Goal: Information Seeking & Learning: Learn about a topic

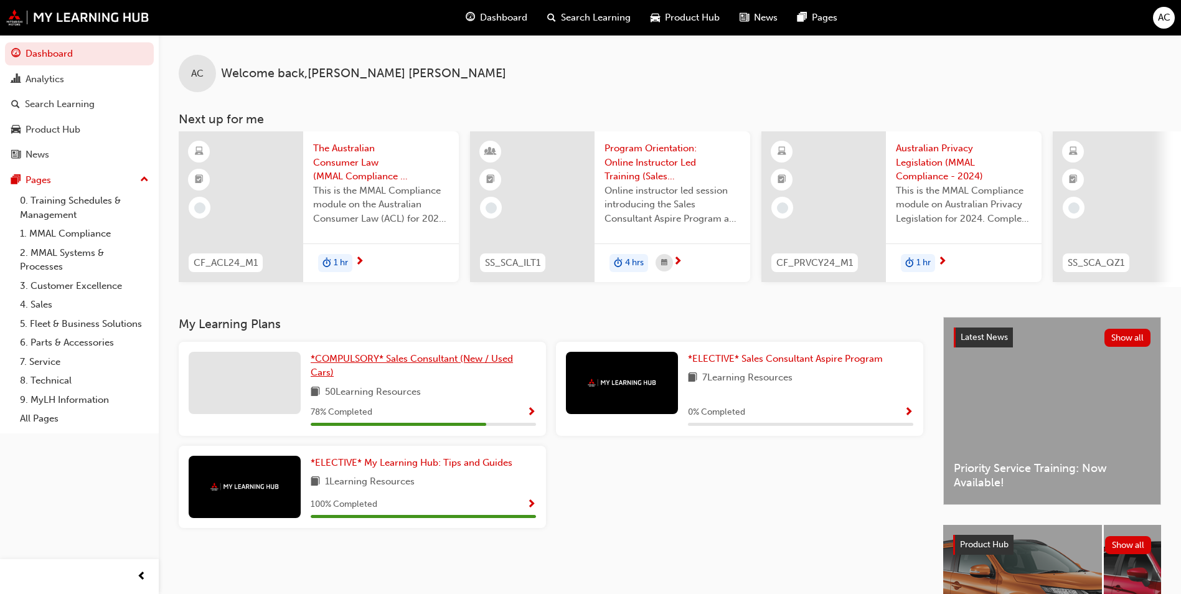
click at [381, 366] on span "*COMPULSORY* Sales Consultant (New / Used Cars)" at bounding box center [412, 366] width 202 height 26
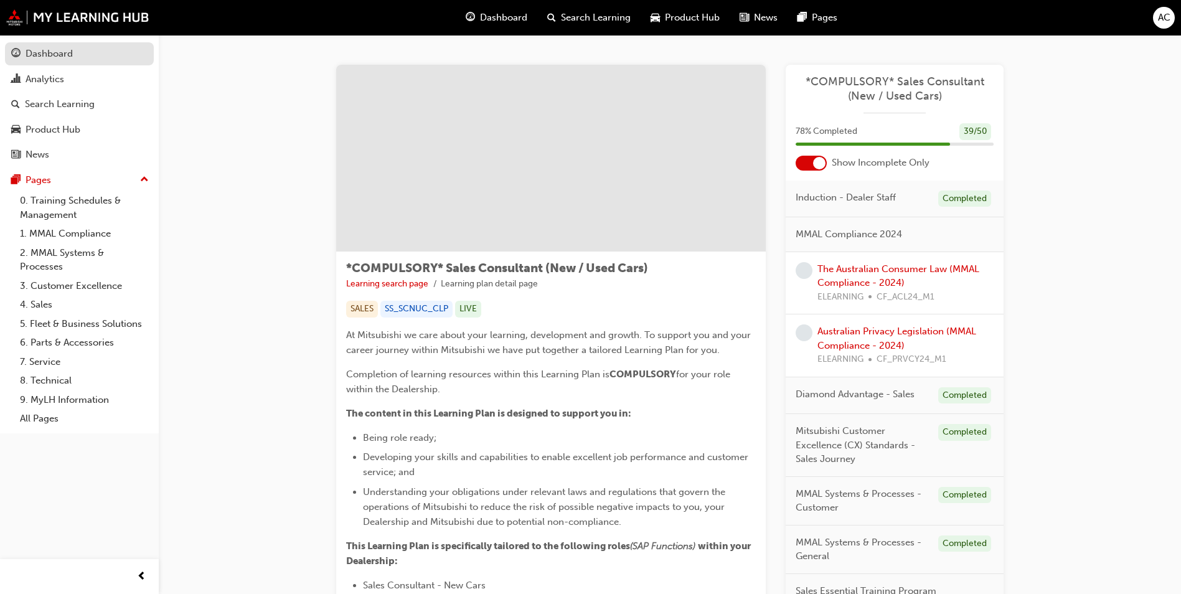
click at [42, 48] on div "Dashboard" at bounding box center [49, 54] width 47 height 14
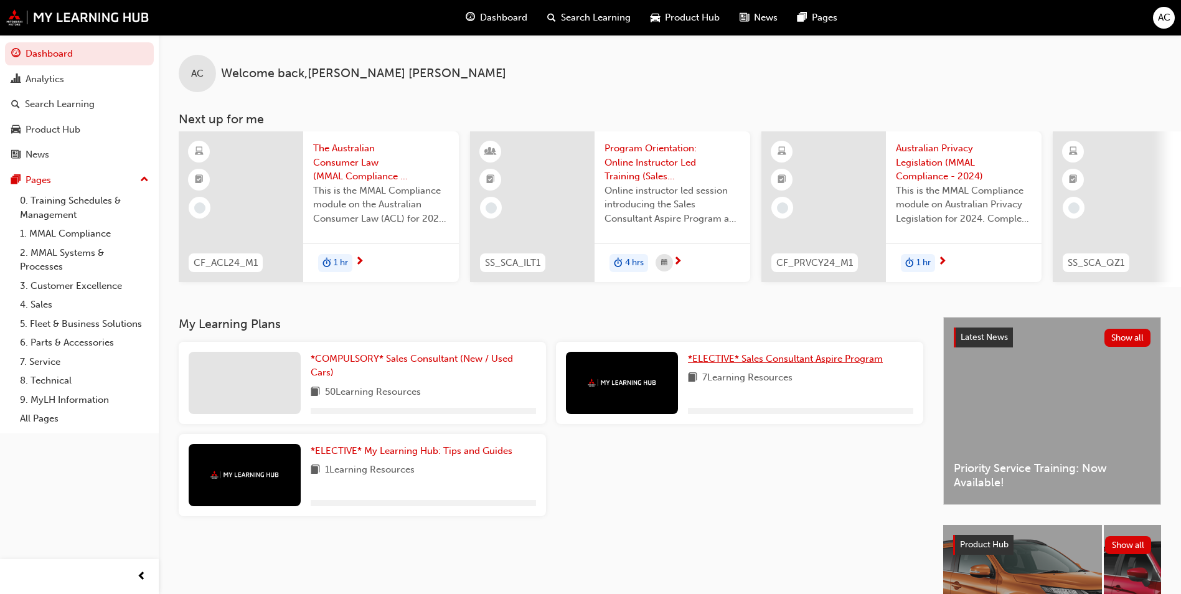
click at [763, 356] on link "*ELECTIVE* Sales Consultant Aspire Program" at bounding box center [788, 359] width 200 height 14
click at [409, 454] on span "*ELECTIVE* My Learning Hub: Tips and Guides" at bounding box center [412, 450] width 202 height 11
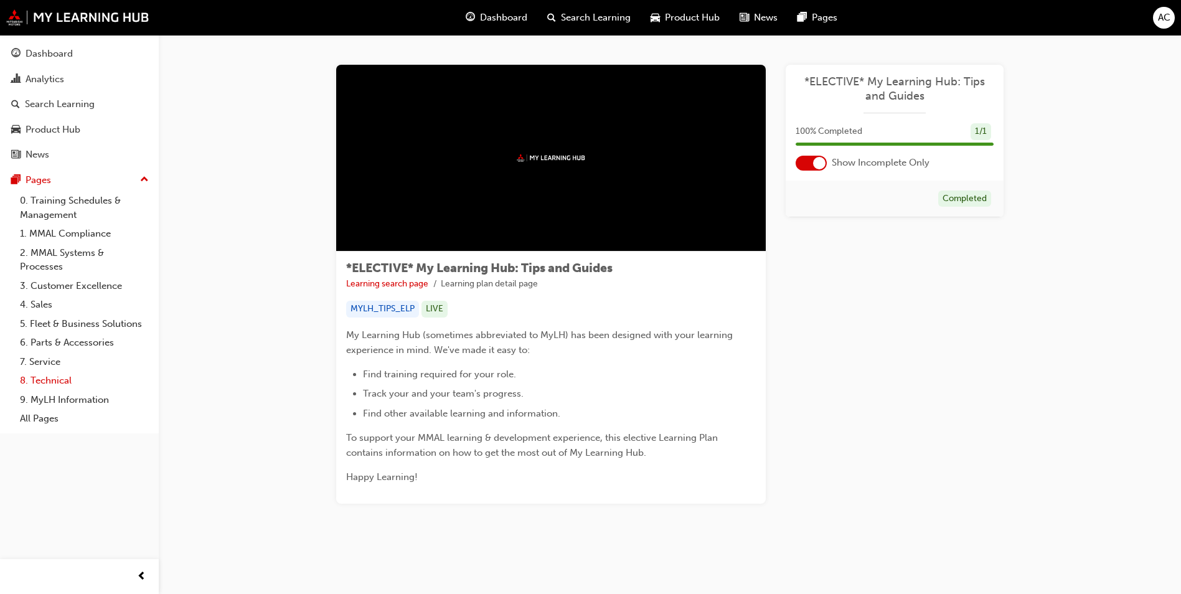
click at [54, 382] on link "8. Technical" at bounding box center [84, 380] width 139 height 19
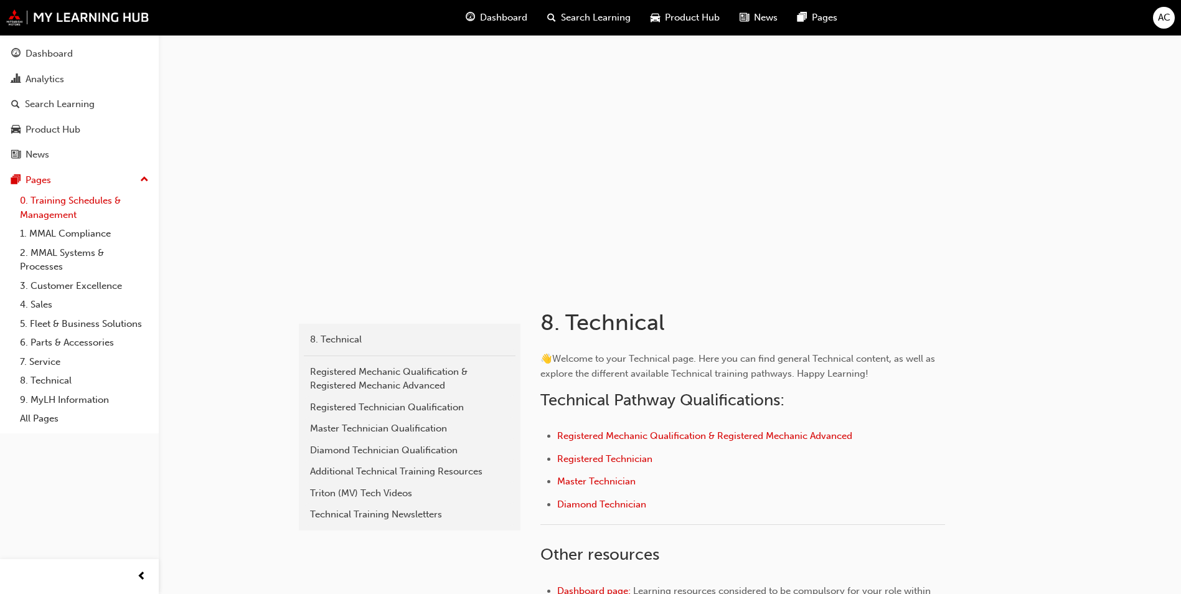
click at [100, 207] on link "0. Training Schedules & Management" at bounding box center [84, 207] width 139 height 33
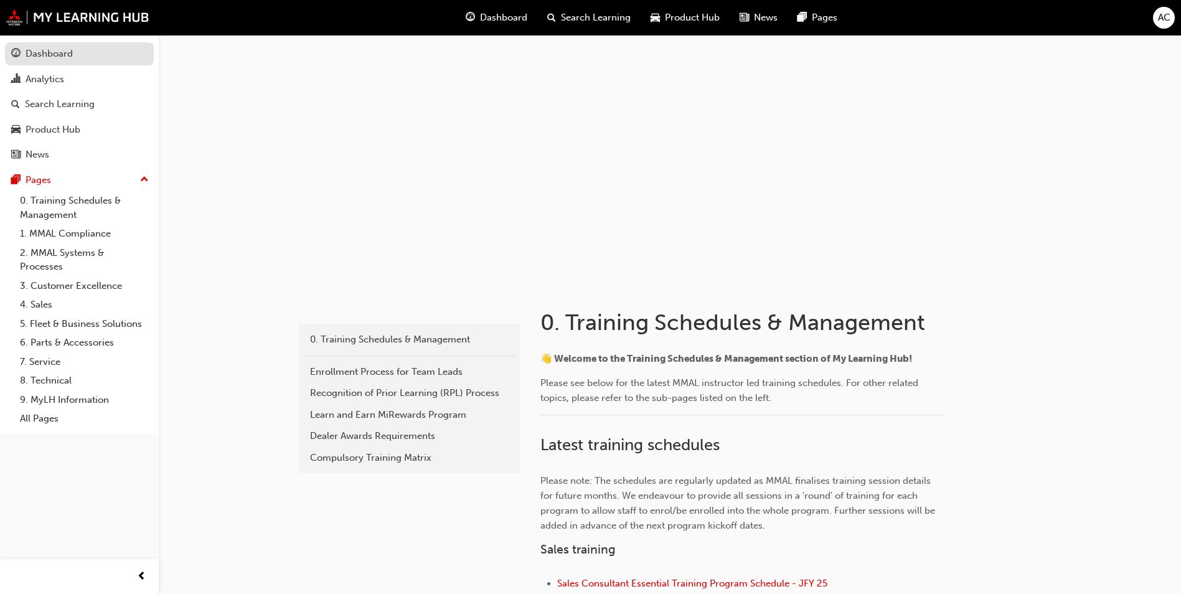
click at [81, 59] on div "Dashboard" at bounding box center [79, 54] width 136 height 16
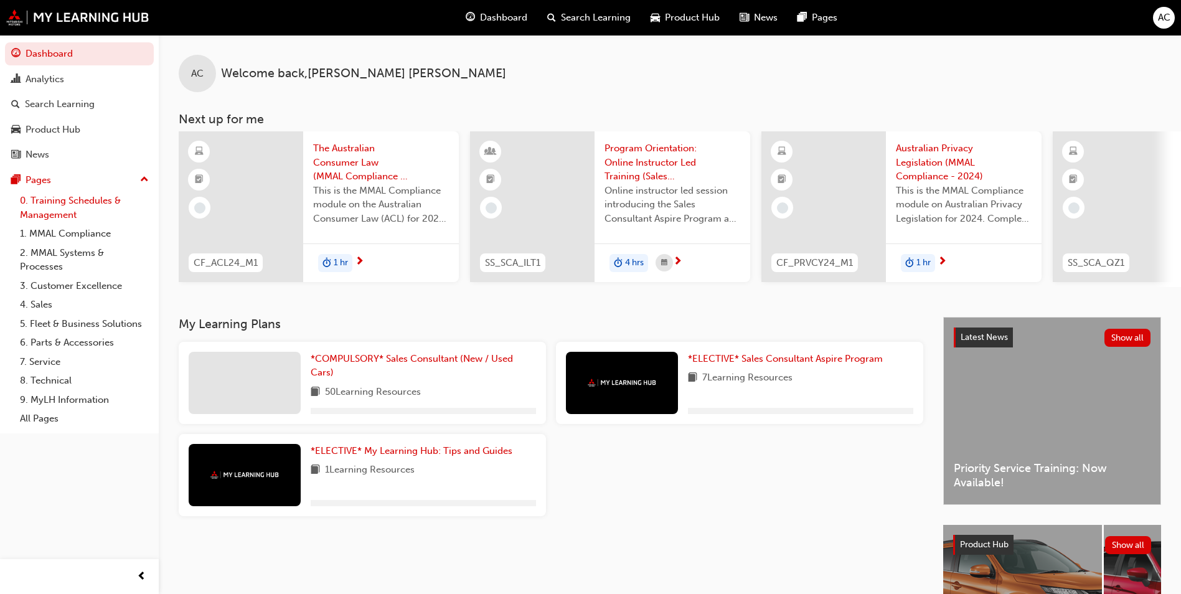
click at [83, 205] on link "0. Training Schedules & Management" at bounding box center [84, 207] width 139 height 33
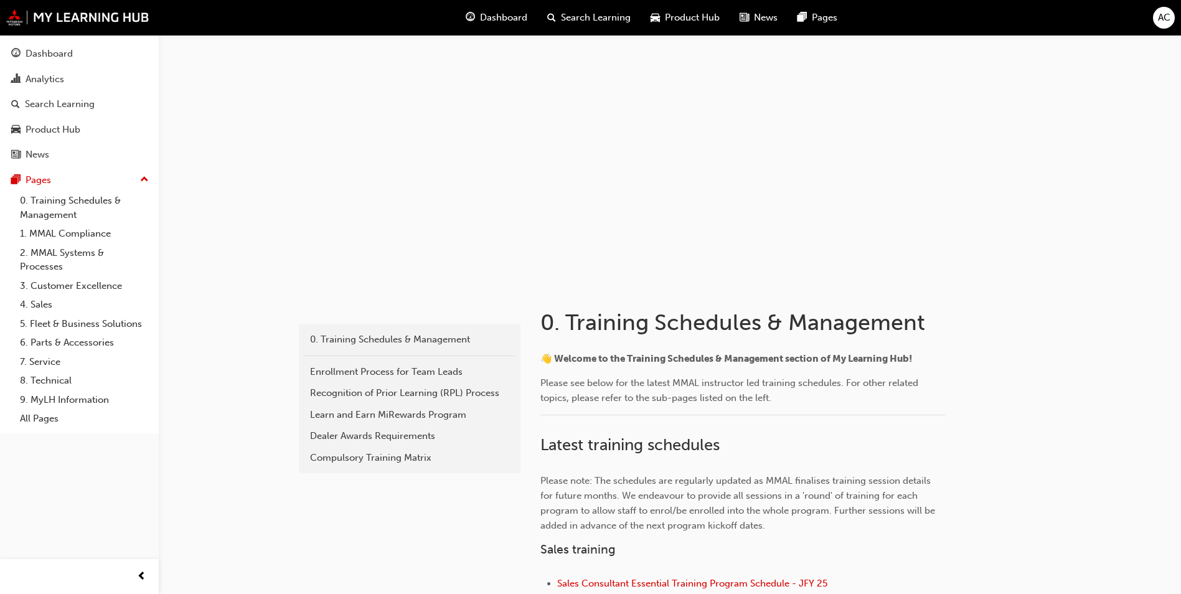
click at [568, 10] on div "Search Learning" at bounding box center [588, 18] width 103 height 26
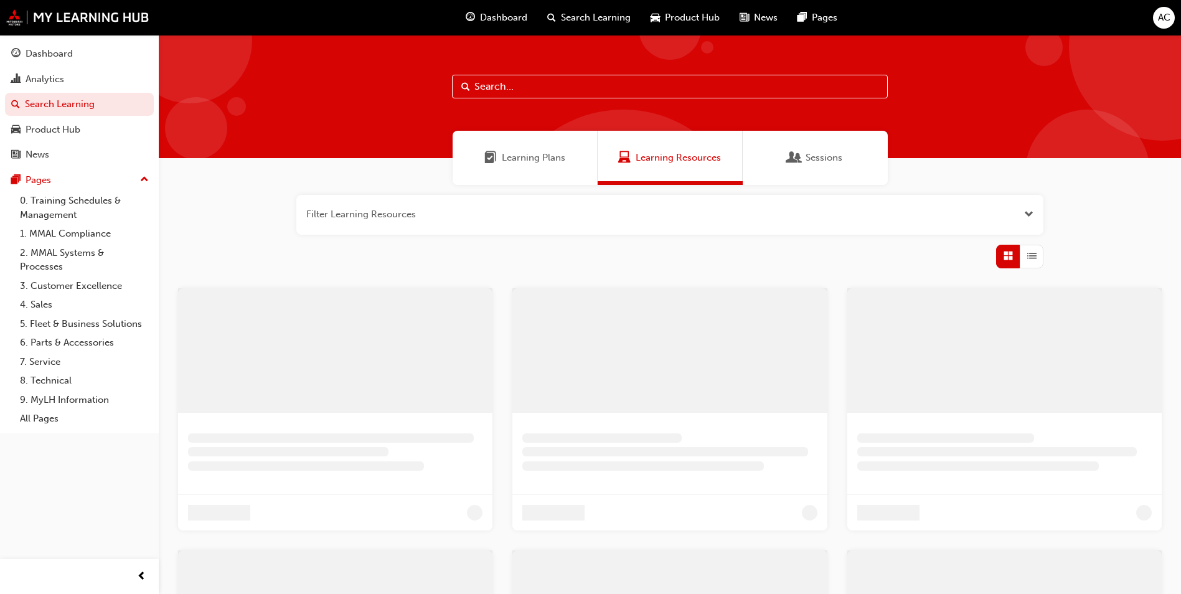
click at [545, 85] on input "text" at bounding box center [670, 87] width 436 height 24
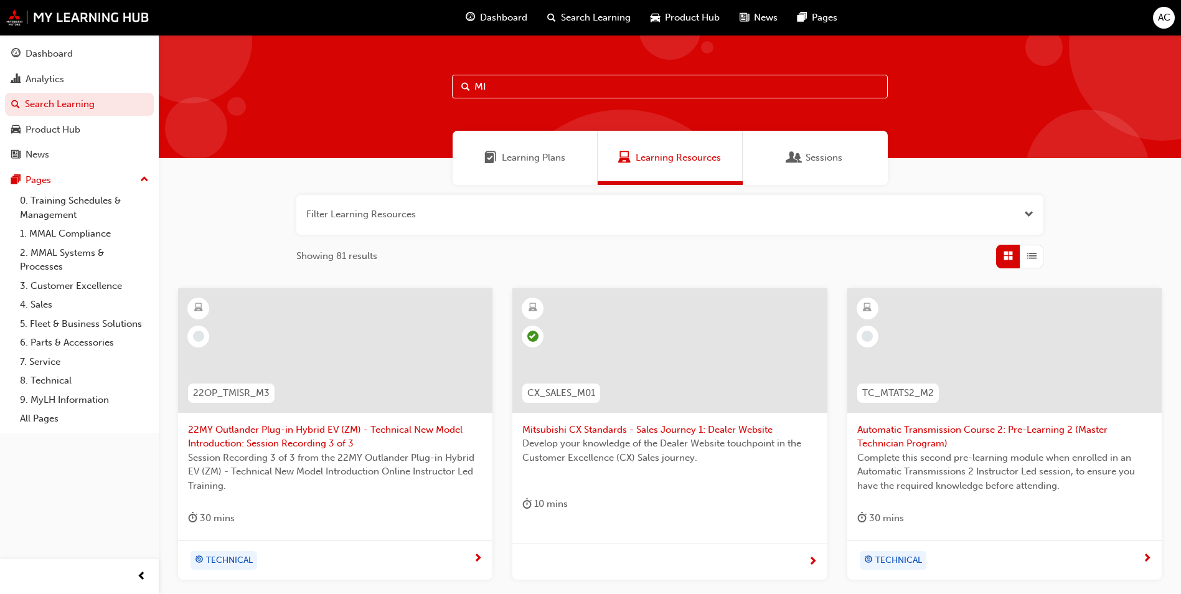
type input "M"
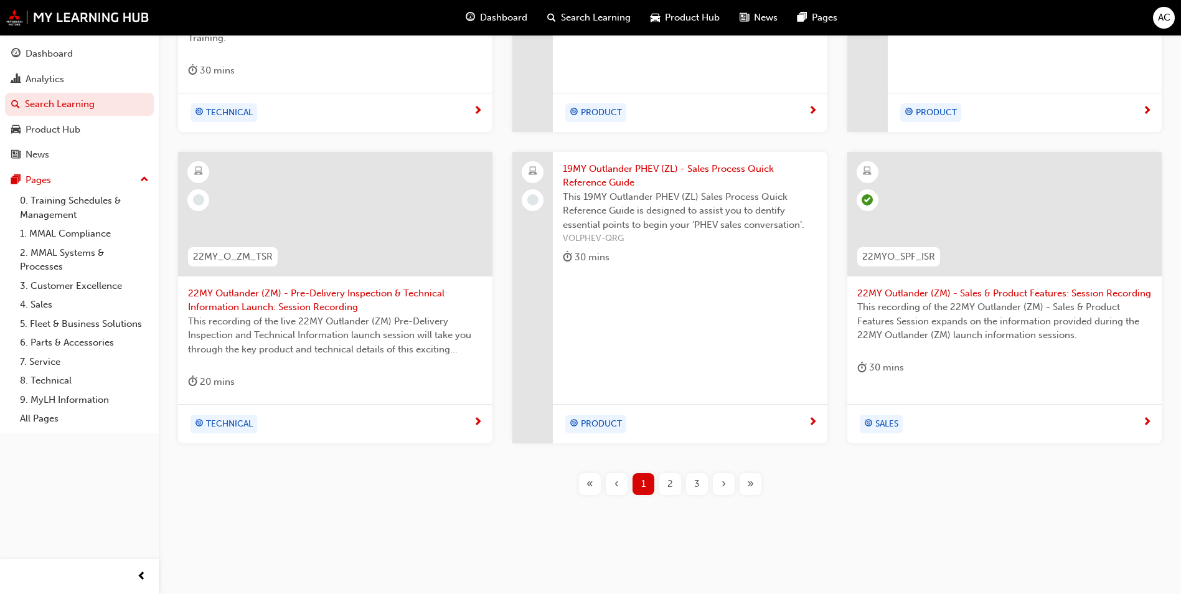
scroll to position [449, 0]
click at [662, 482] on div "2" at bounding box center [670, 482] width 22 height 22
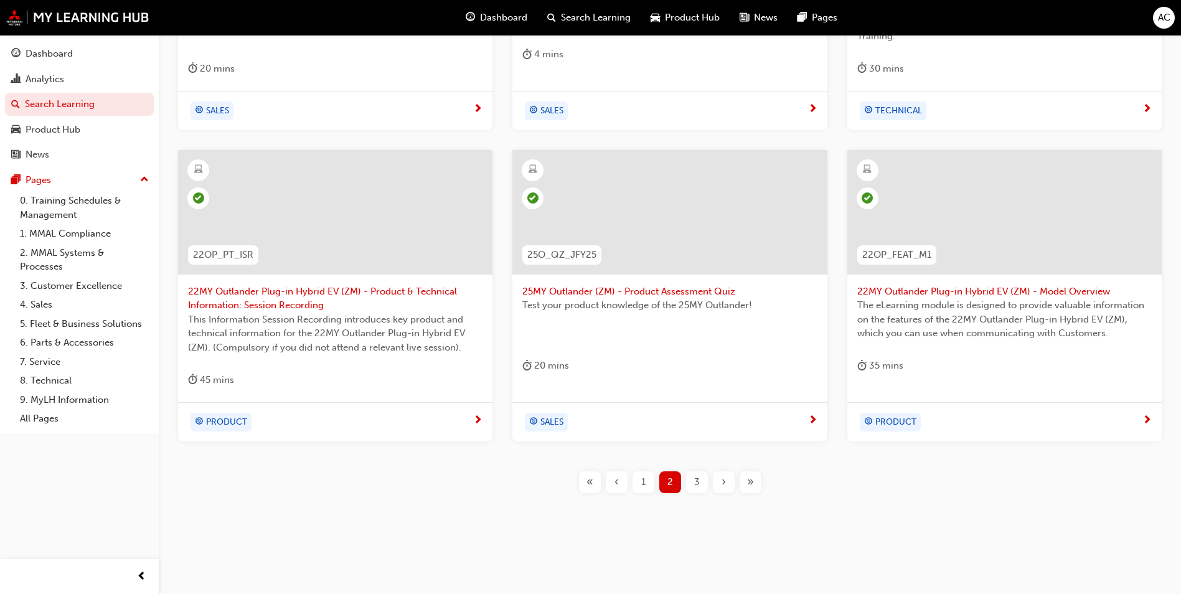
click at [695, 487] on span "3" at bounding box center [697, 482] width 6 height 14
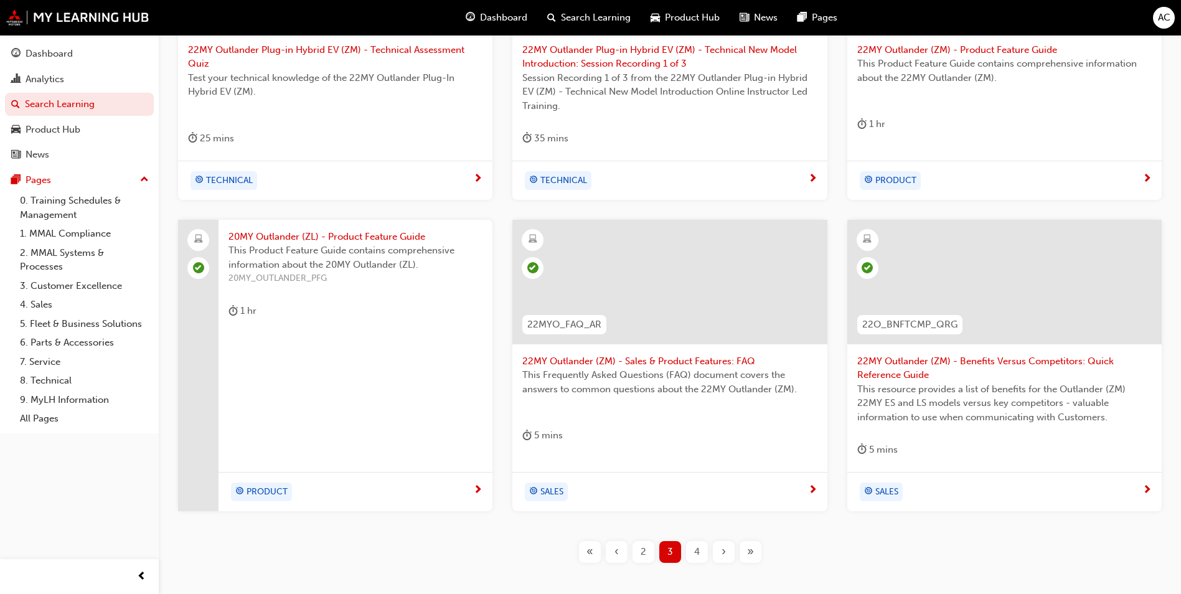
scroll to position [387, 0]
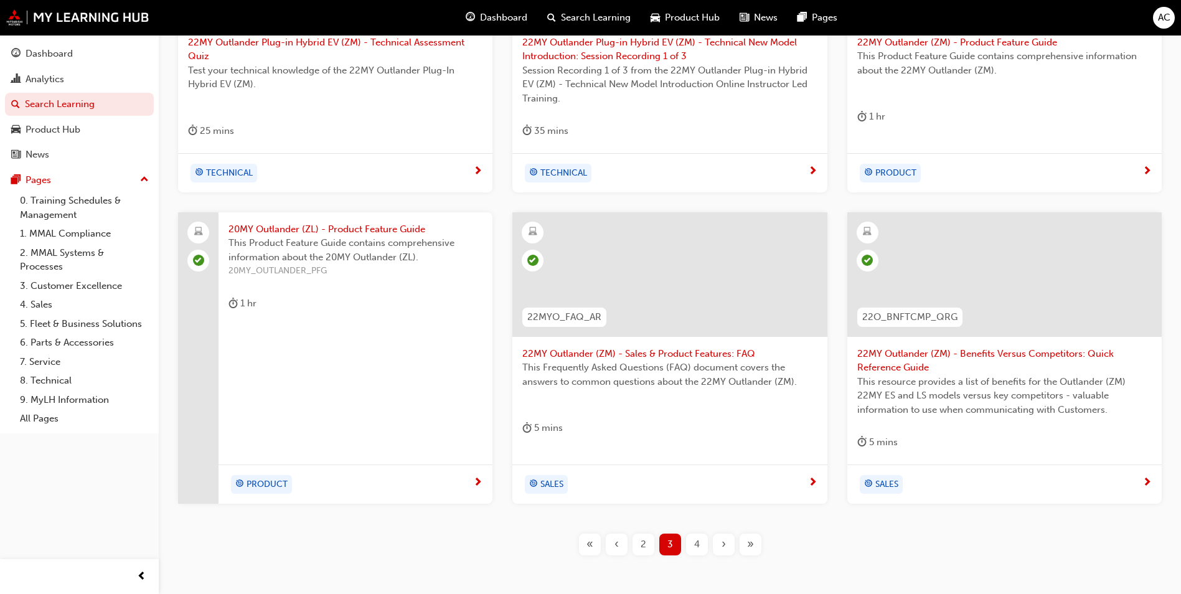
click at [652, 541] on div "2" at bounding box center [643, 544] width 22 height 22
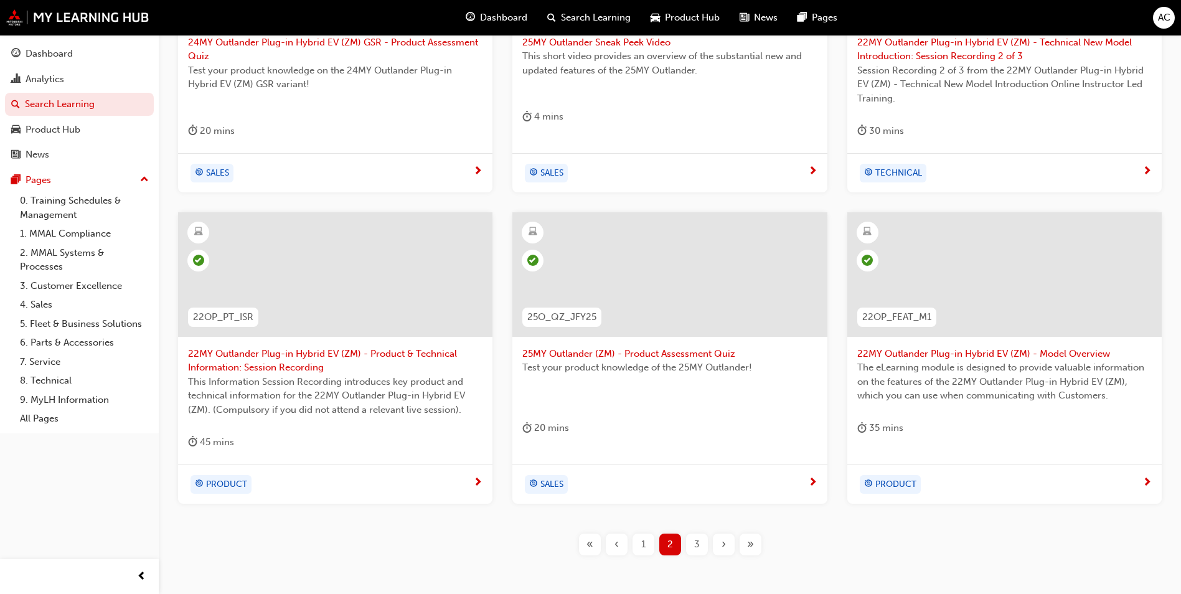
click at [704, 544] on div "3" at bounding box center [697, 544] width 22 height 22
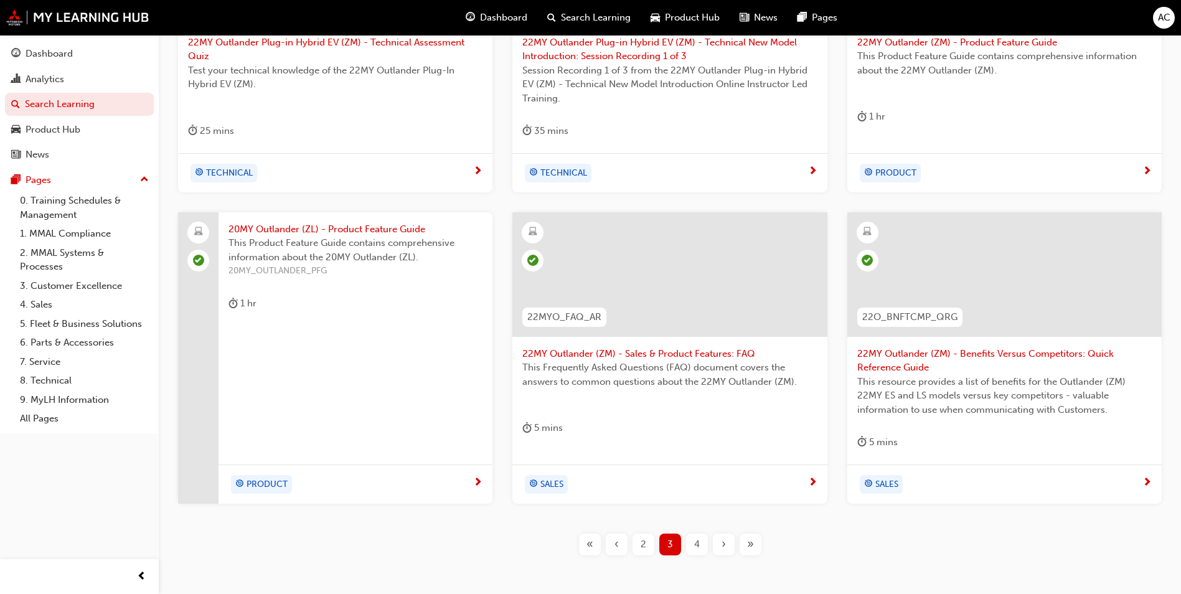
click at [706, 542] on div "4" at bounding box center [697, 544] width 22 height 22
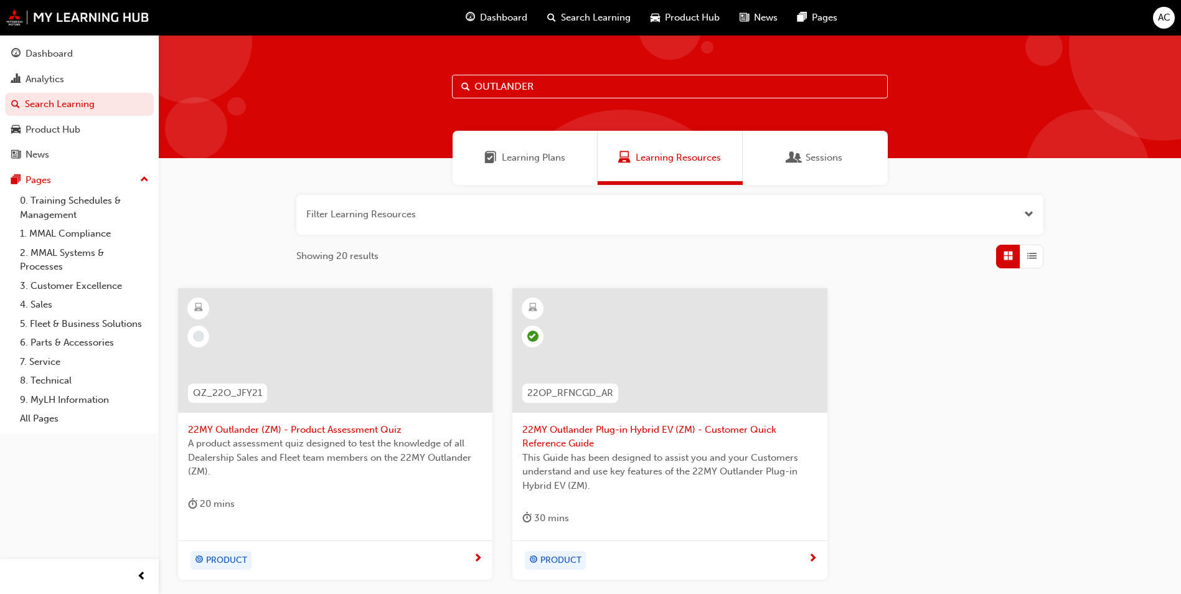
drag, startPoint x: 522, startPoint y: 83, endPoint x: 487, endPoint y: 26, distance: 66.2
click at [448, 77] on div "OUTLANDER" at bounding box center [670, 96] width 1022 height 123
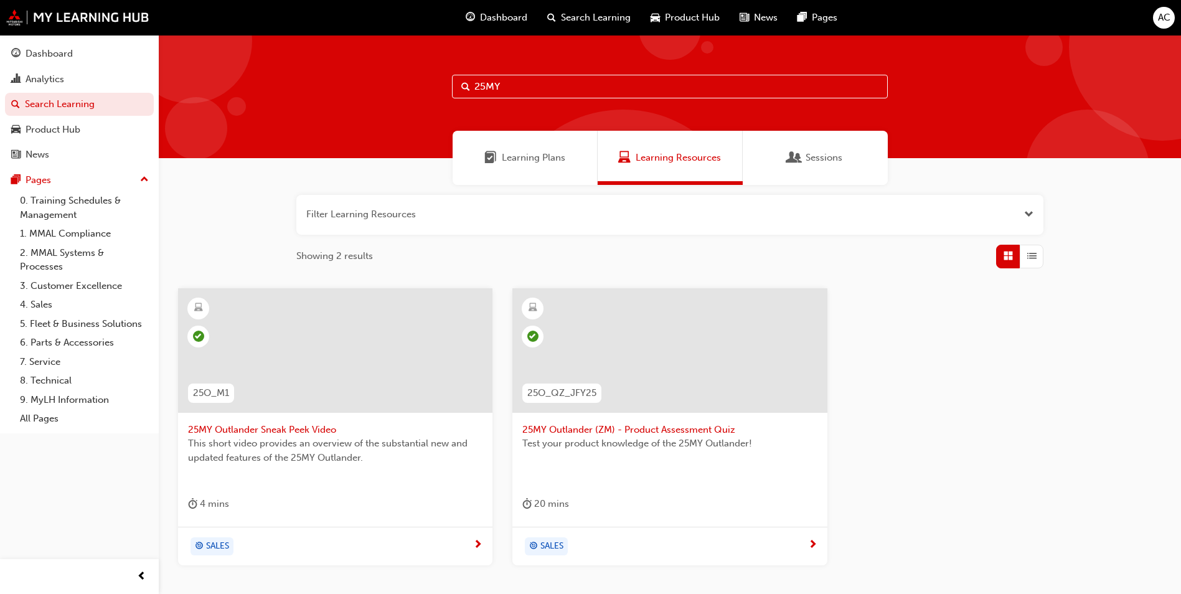
drag, startPoint x: 515, startPoint y: 87, endPoint x: 437, endPoint y: 87, distance: 78.4
click at [437, 87] on div "25MY" at bounding box center [670, 96] width 1022 height 123
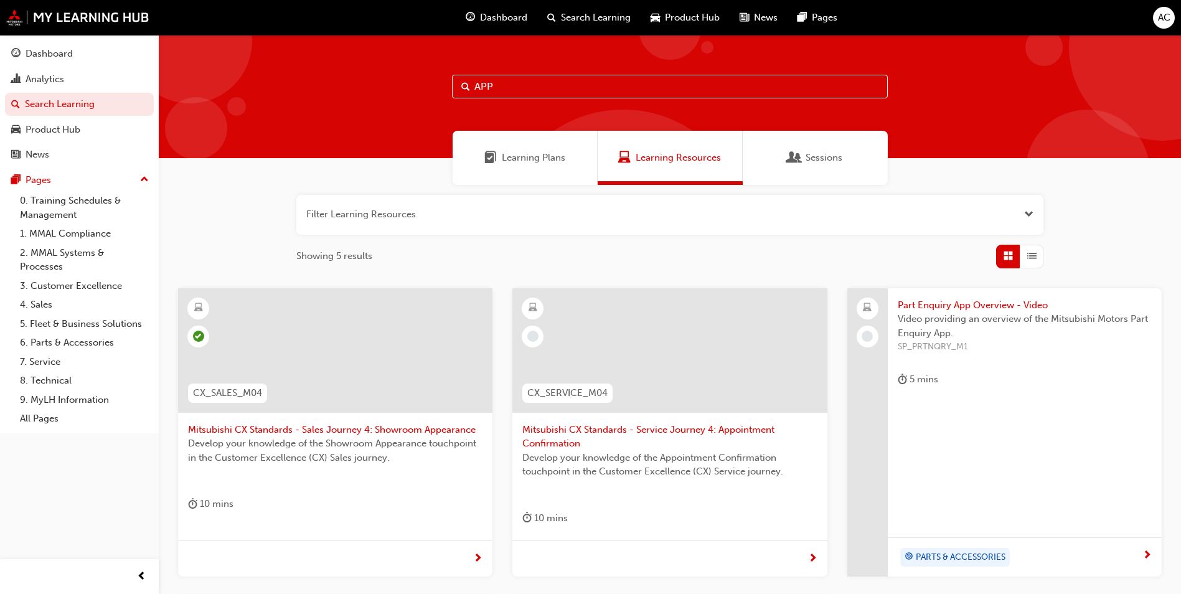
click at [532, 161] on span "Learning Plans" at bounding box center [533, 158] width 63 height 14
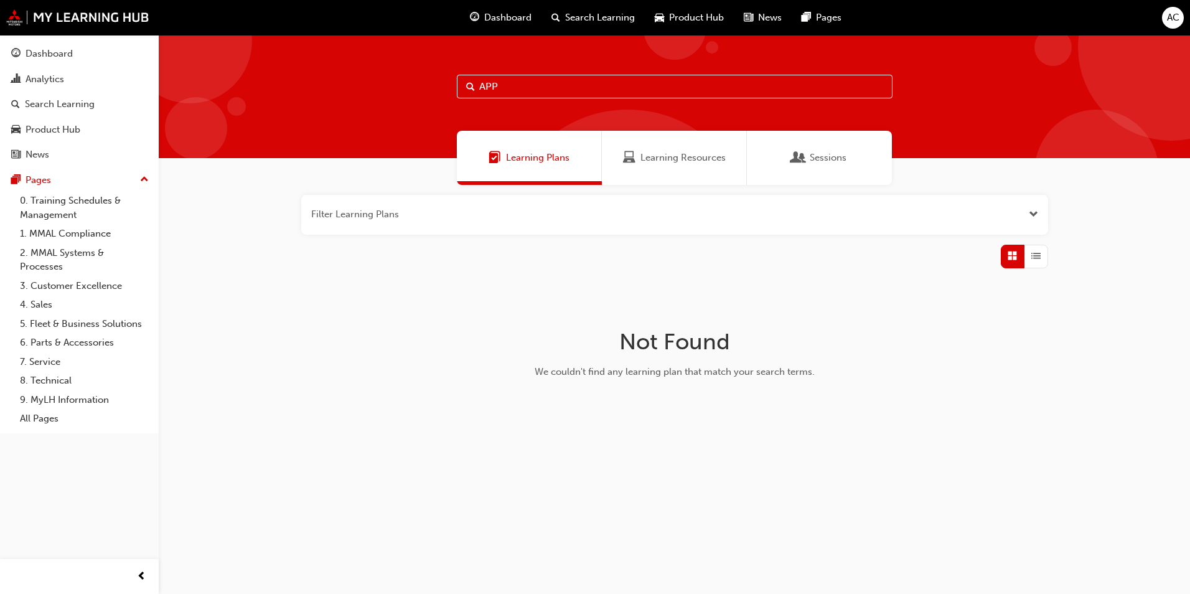
click at [636, 156] on div "Learning Resources" at bounding box center [674, 158] width 103 height 14
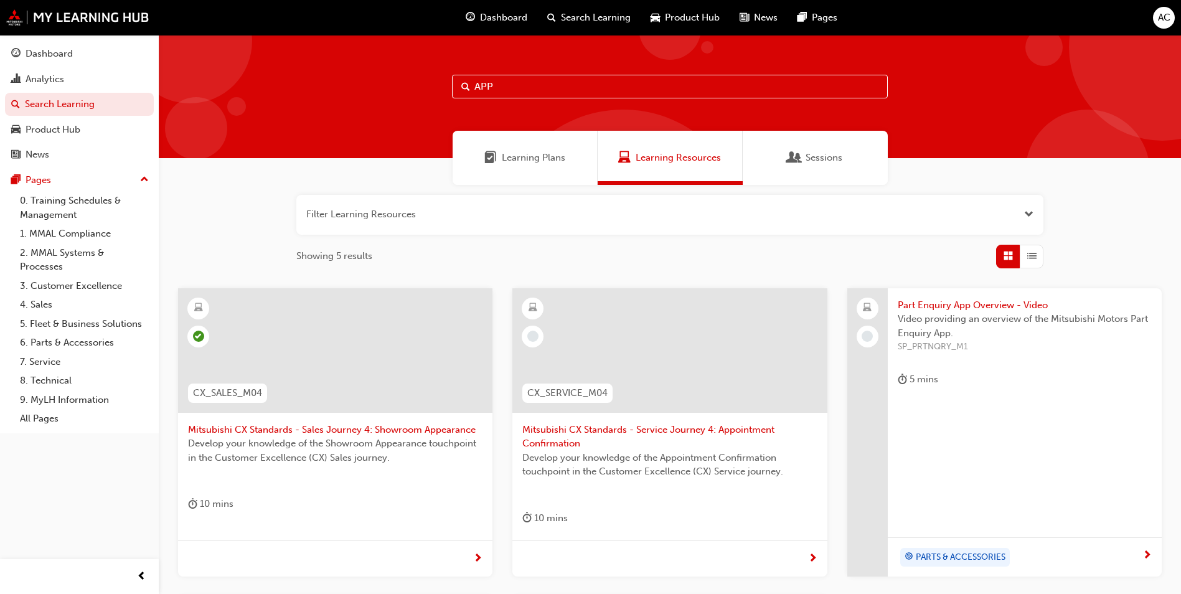
drag, startPoint x: 552, startPoint y: 88, endPoint x: 437, endPoint y: 89, distance: 115.2
click at [437, 89] on div "APP" at bounding box center [670, 96] width 1022 height 123
type input "MI"
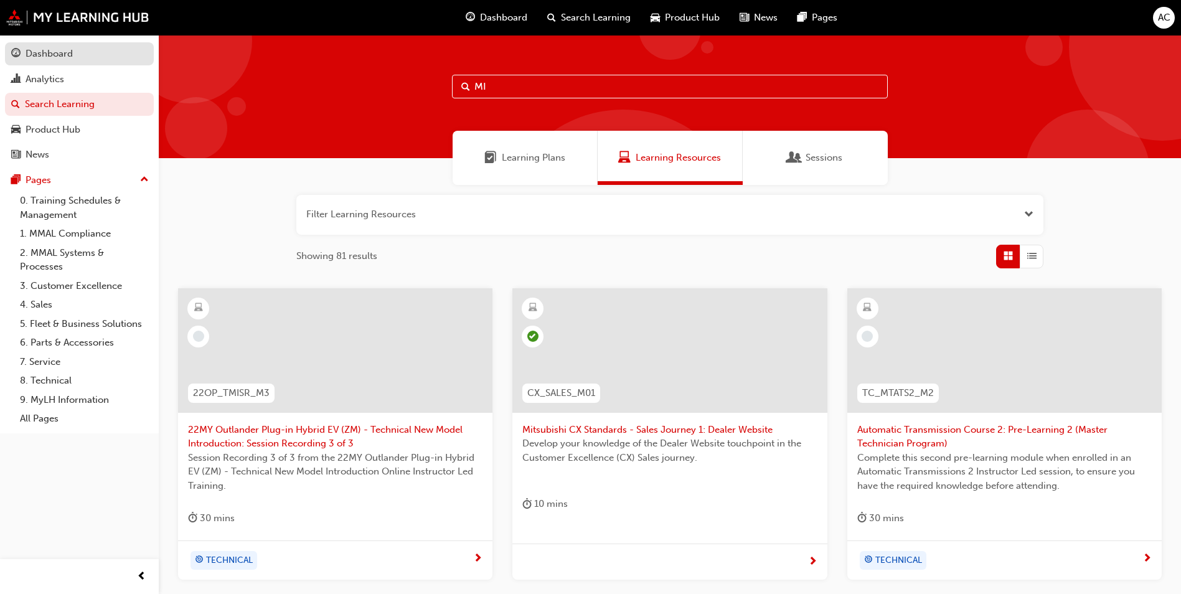
click at [27, 49] on div "Dashboard" at bounding box center [49, 54] width 47 height 14
